Goal: Task Accomplishment & Management: Manage account settings

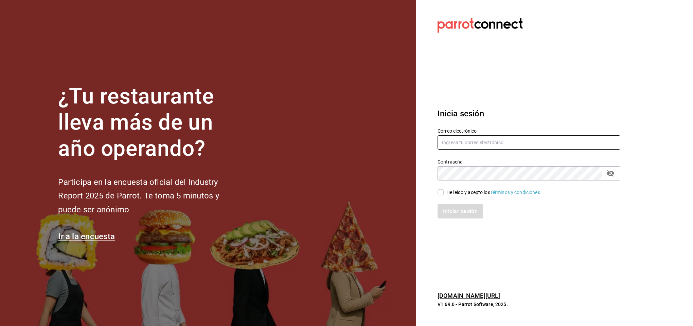
type input "[EMAIL_ADDRESS][DOMAIN_NAME]"
click at [440, 191] on input "He leído y acepto los Términos y condiciones." at bounding box center [440, 192] width 6 height 6
checkbox input "true"
click at [452, 211] on button "Iniciar sesión" at bounding box center [460, 211] width 46 height 14
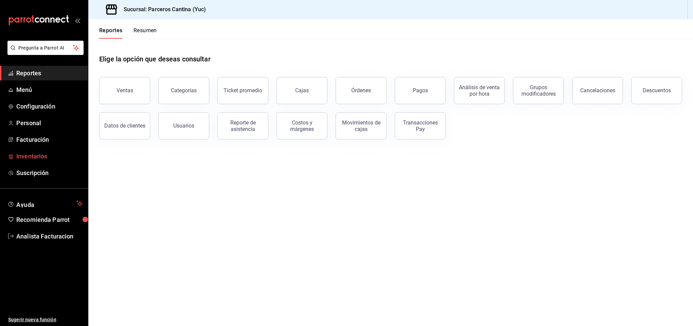
click at [32, 156] on span "Inventarios" at bounding box center [49, 156] width 66 height 9
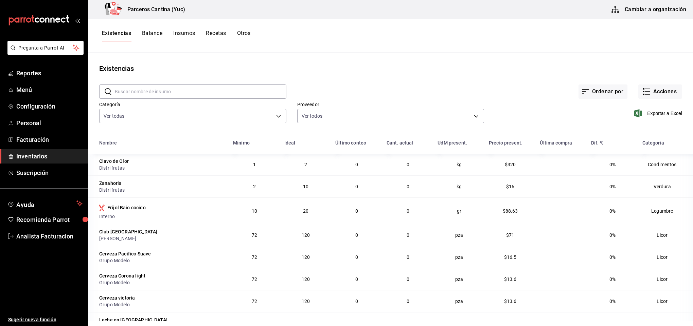
click at [648, 10] on button "Cambiar a organización" at bounding box center [649, 9] width 76 height 19
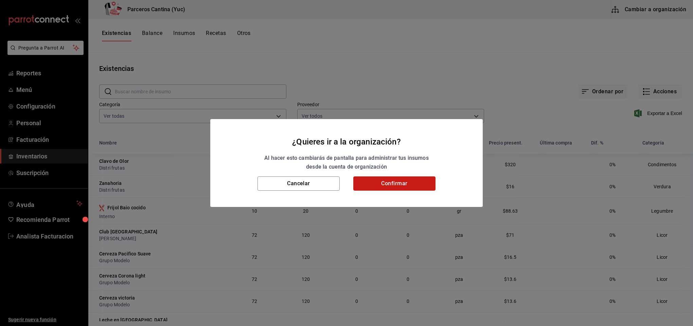
click at [376, 183] on button "Confirmar" at bounding box center [394, 184] width 82 height 14
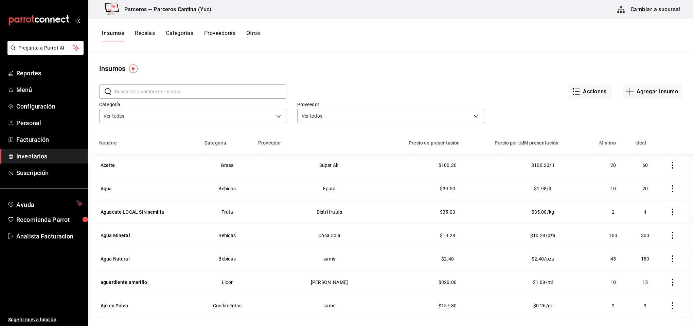
click at [146, 32] on button "Recetas" at bounding box center [145, 36] width 20 height 12
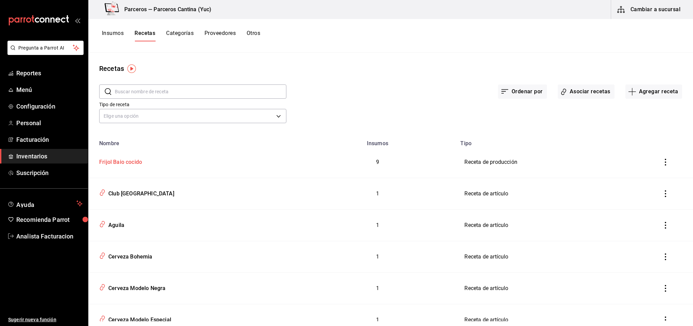
click at [127, 163] on div "Frijol Baio cocido" at bounding box center [118, 161] width 45 height 11
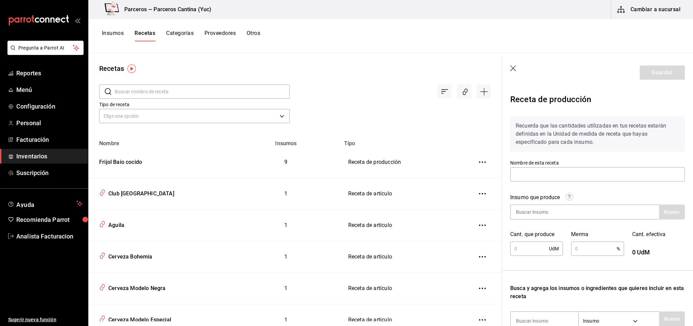
type input "Frijol Baio cocido"
type input "3"
type input "10"
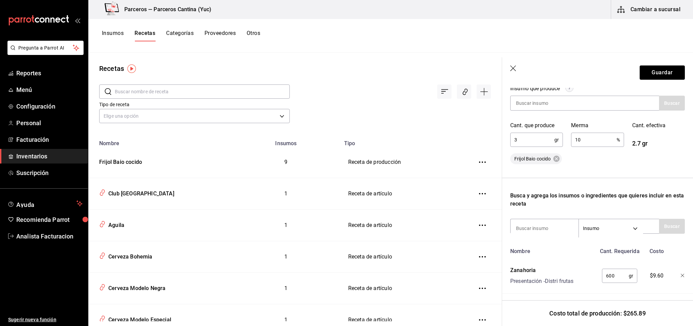
scroll to position [98, 0]
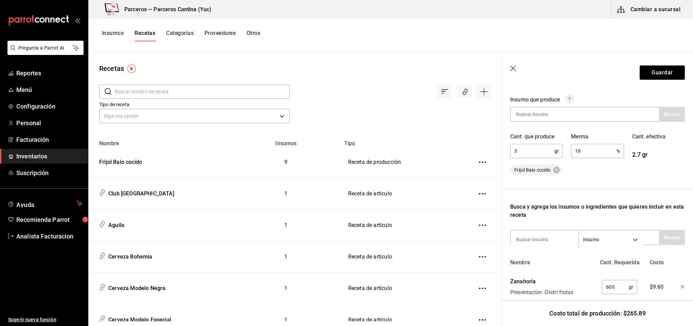
click at [530, 147] on input "3" at bounding box center [532, 151] width 44 height 14
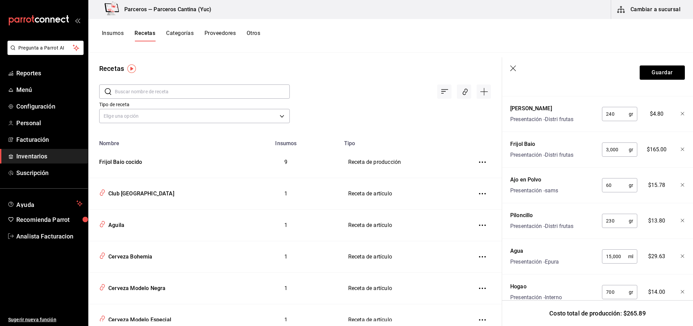
scroll to position [401, 0]
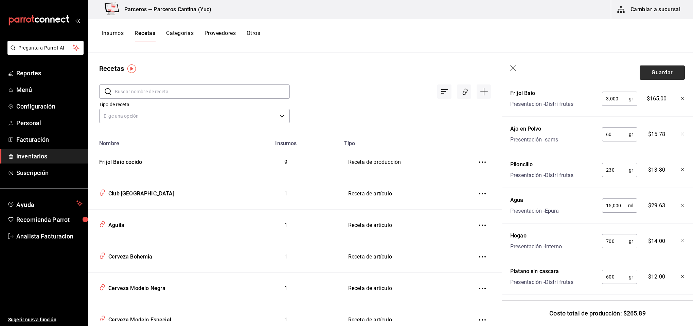
type input "3,000"
click at [653, 76] on button "Guardar" at bounding box center [661, 73] width 45 height 14
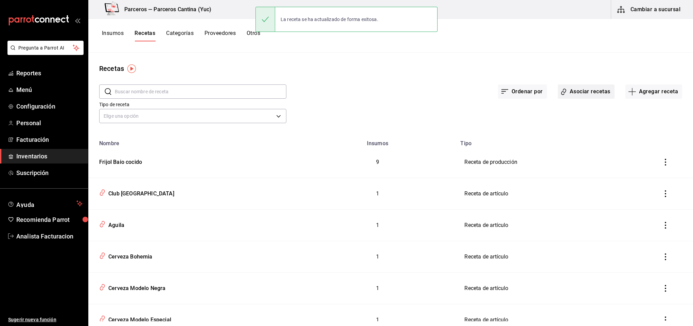
click at [593, 90] on button "Asociar recetas" at bounding box center [585, 92] width 57 height 14
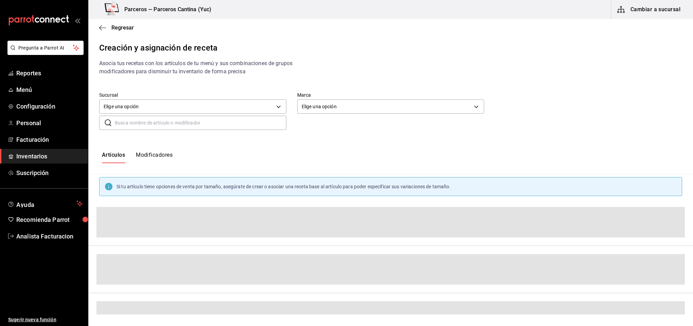
click at [170, 118] on input "text" at bounding box center [200, 123] width 171 height 14
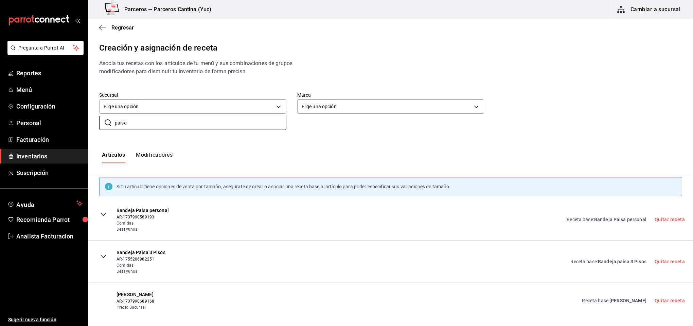
type input "paisa"
click at [612, 221] on span "Bandeja Paisa personal" at bounding box center [620, 219] width 52 height 5
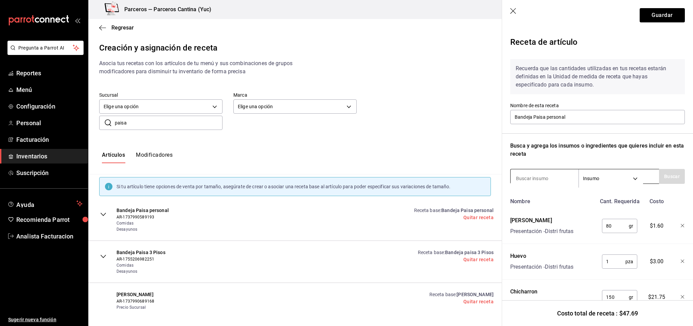
click at [530, 178] on input at bounding box center [544, 178] width 68 height 14
type input "frijo"
click at [665, 177] on button "Buscar" at bounding box center [672, 176] width 26 height 15
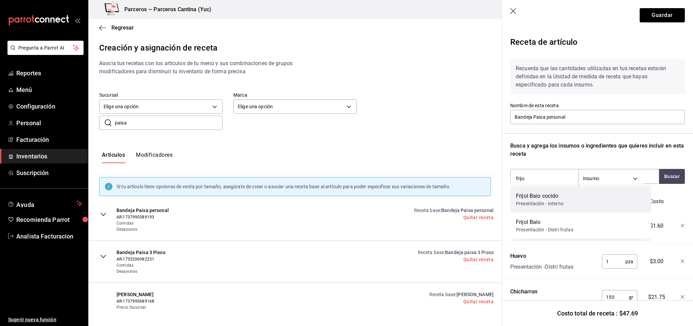
click at [550, 199] on div "Frijol Baio cocido" at bounding box center [540, 196] width 48 height 8
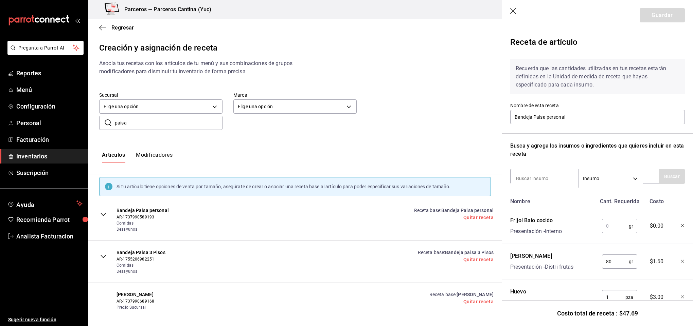
click at [610, 222] on input "text" at bounding box center [615, 226] width 27 height 14
type input "1"
click at [513, 13] on icon "button" at bounding box center [513, 11] width 7 height 7
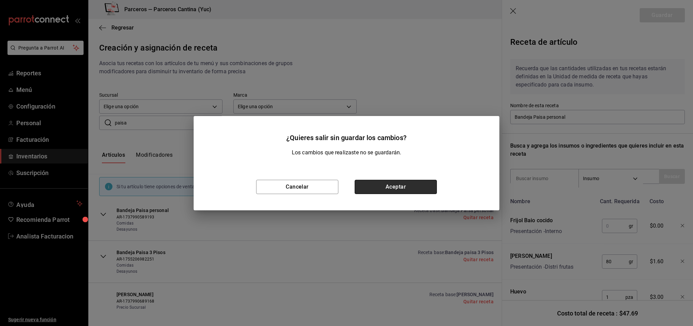
click at [396, 187] on button "Aceptar" at bounding box center [395, 187] width 82 height 14
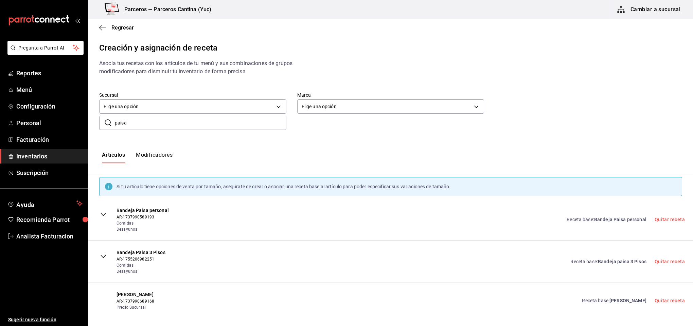
click at [600, 262] on span "Bandeja paisa 3 Pisos" at bounding box center [621, 261] width 49 height 5
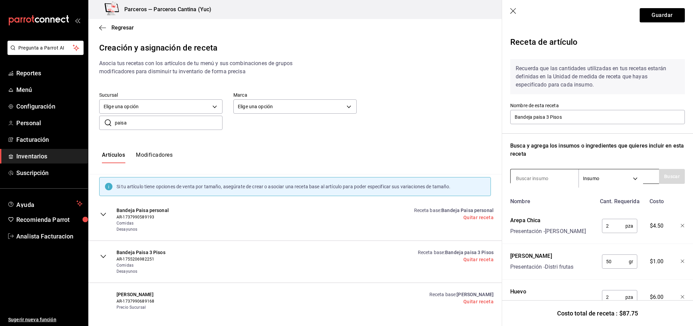
click at [525, 177] on input at bounding box center [544, 178] width 68 height 14
type input "frijol"
click at [659, 177] on button "Buscar" at bounding box center [672, 176] width 26 height 15
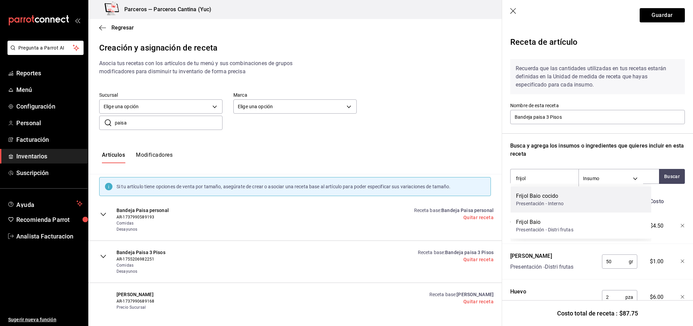
click at [577, 196] on div "Frijol [PERSON_NAME] cocido Presentación - Interno" at bounding box center [580, 200] width 141 height 26
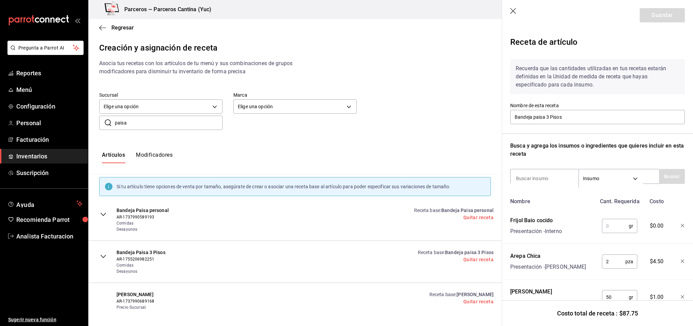
click at [608, 226] on input "text" at bounding box center [615, 226] width 27 height 14
type input "350"
drag, startPoint x: 530, startPoint y: 172, endPoint x: 532, endPoint y: 178, distance: 6.4
click at [530, 172] on input at bounding box center [544, 178] width 68 height 14
type input "arroz"
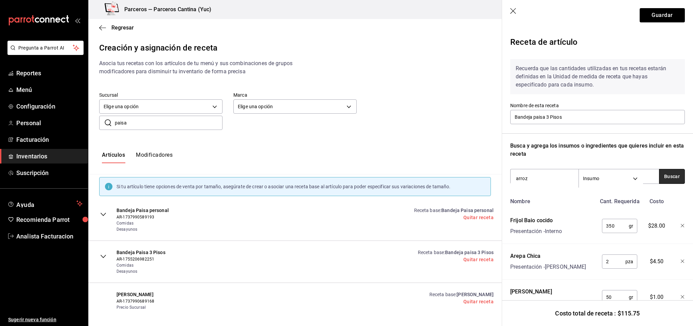
click at [659, 177] on button "Buscar" at bounding box center [672, 176] width 26 height 15
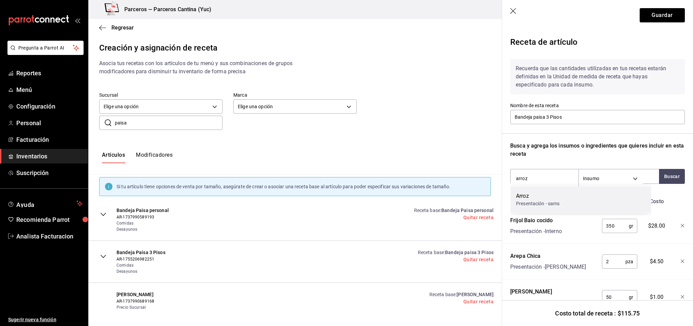
click at [552, 192] on div "Arroz" at bounding box center [538, 196] width 44 height 8
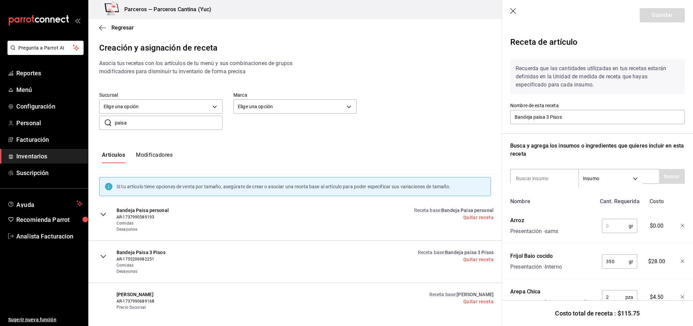
click at [680, 225] on icon "button" at bounding box center [682, 226] width 4 height 4
click at [656, 15] on button "Guardar" at bounding box center [661, 15] width 45 height 14
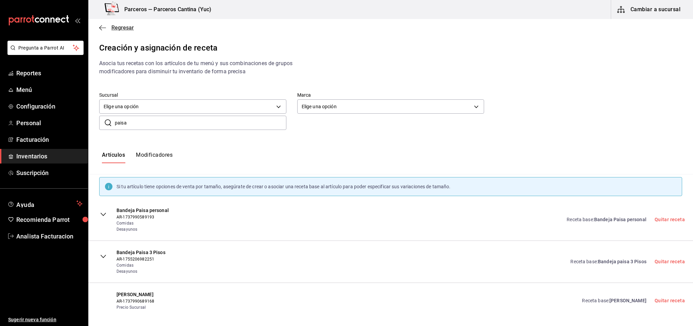
click at [124, 26] on span "Regresar" at bounding box center [122, 27] width 22 height 6
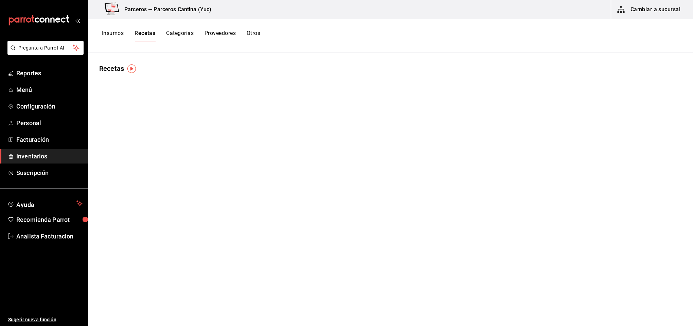
click at [118, 29] on div "Insumos Recetas Categorías Proveedores Otros" at bounding box center [390, 36] width 604 height 34
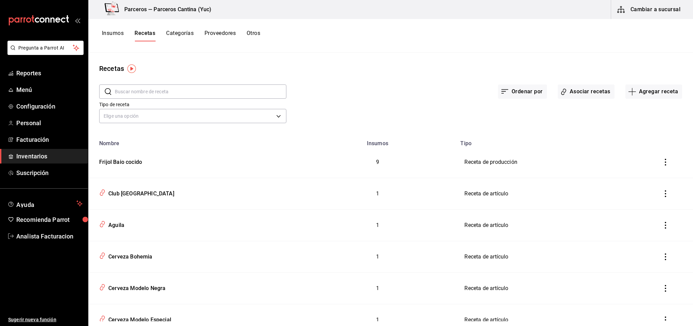
click at [124, 90] on input "text" at bounding box center [200, 92] width 171 height 14
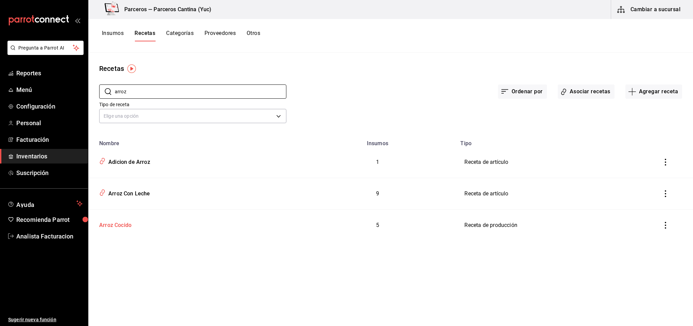
type input "arroz"
click at [118, 226] on div "Arroz Cocido" at bounding box center [113, 224] width 35 height 11
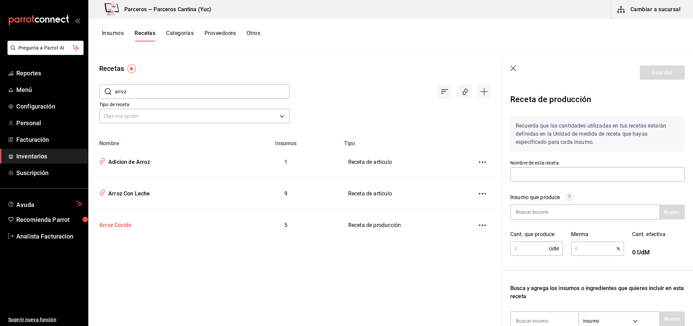
type input "Arroz Cocido"
type input "1"
type input "10"
